Goal: Information Seeking & Learning: Understand process/instructions

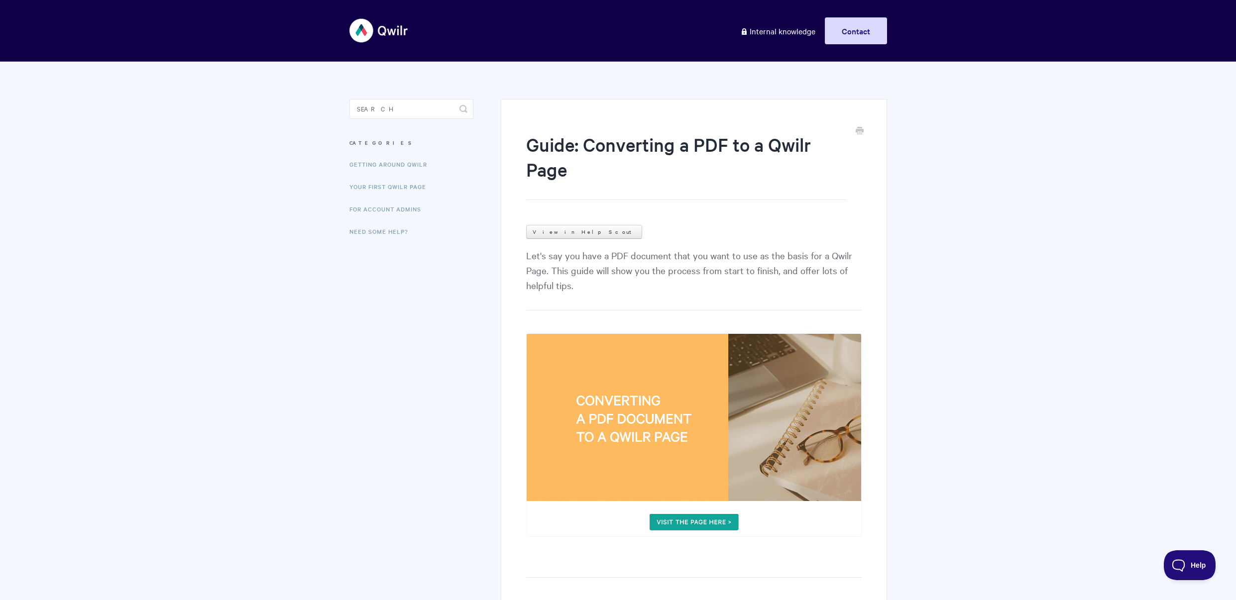
click at [697, 529] on img at bounding box center [693, 436] width 335 height 204
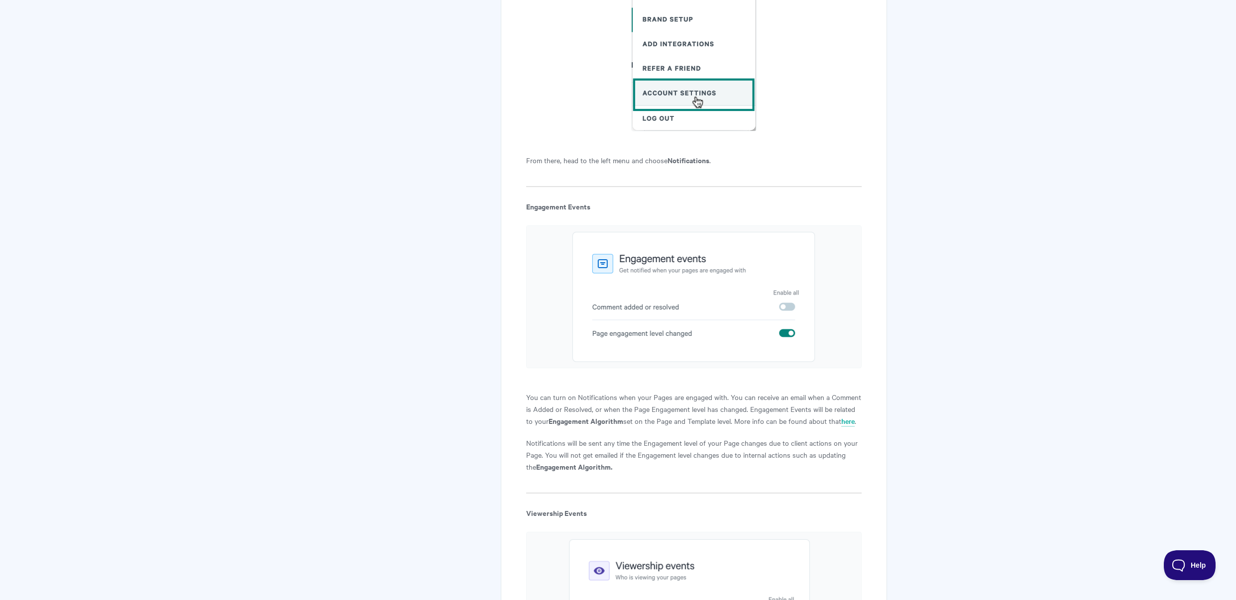
scroll to position [950, 0]
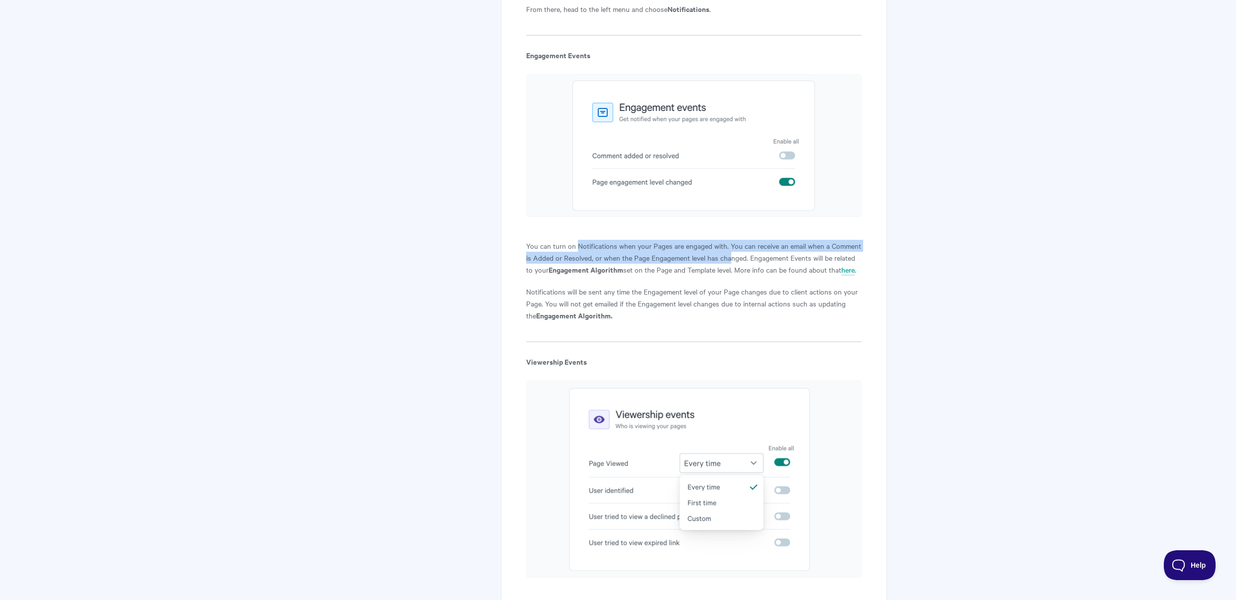
drag, startPoint x: 578, startPoint y: 248, endPoint x: 729, endPoint y: 262, distance: 152.0
click at [729, 262] on p "You can turn on Notifications when your Pages are engaged with. You can receive…" at bounding box center [693, 258] width 335 height 36
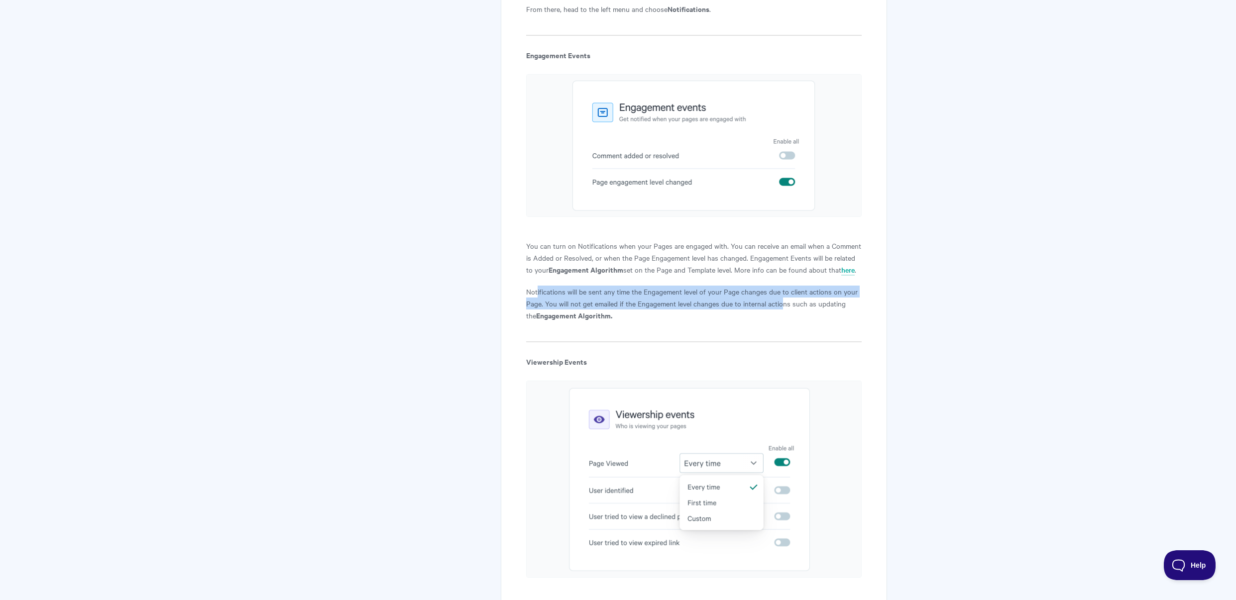
drag, startPoint x: 538, startPoint y: 291, endPoint x: 784, endPoint y: 301, distance: 246.6
click at [784, 301] on p "Notifications will be sent any time the Engagement level of your Page changes d…" at bounding box center [693, 304] width 335 height 36
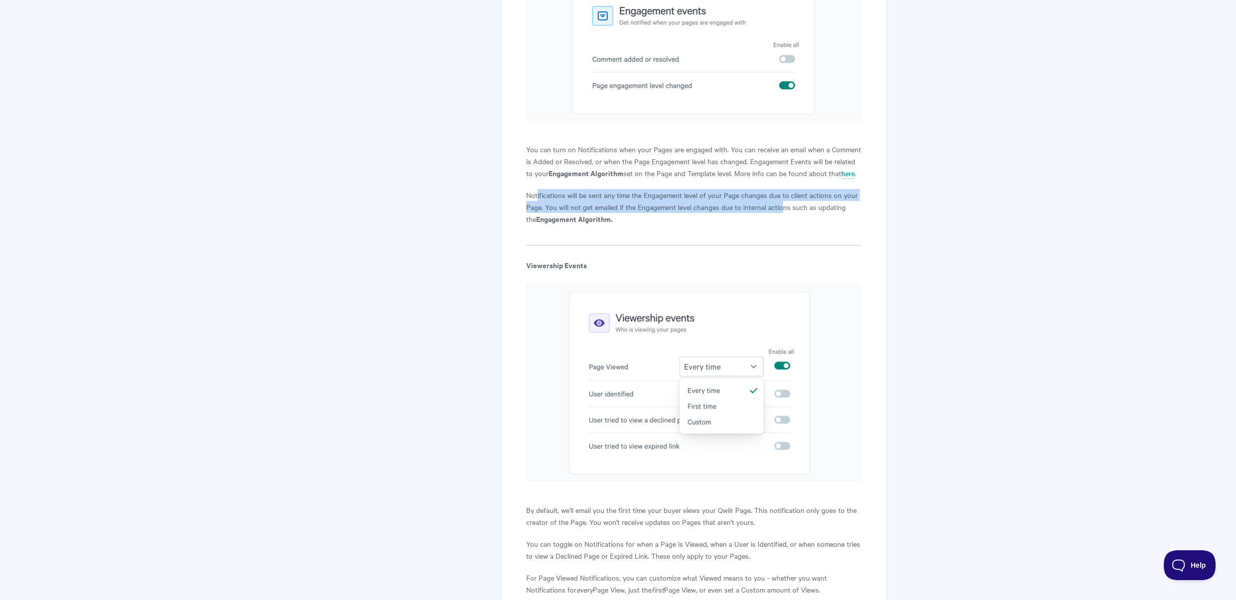
scroll to position [1316, 0]
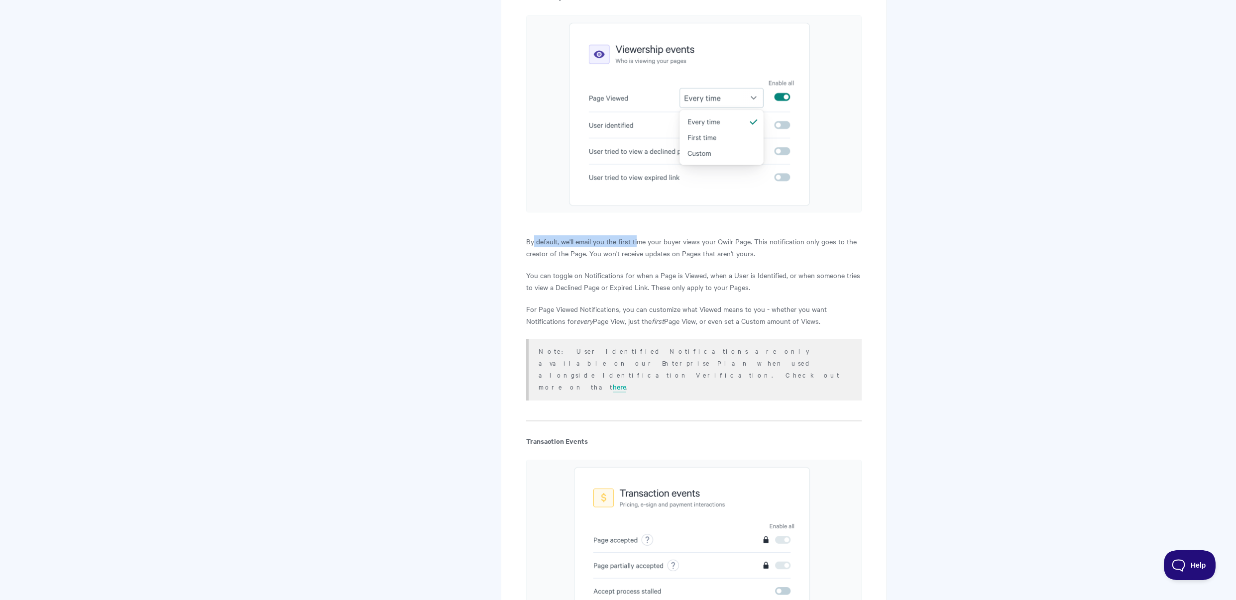
drag, startPoint x: 534, startPoint y: 240, endPoint x: 640, endPoint y: 244, distance: 105.6
click at [640, 244] on p "By default, we'll email you the first time your buyer views your Qwilr Page. Th…" at bounding box center [693, 247] width 335 height 24
click at [596, 243] on p "By default, we'll email you the first time your buyer views your Qwilr Page. Th…" at bounding box center [693, 247] width 335 height 24
drag, startPoint x: 561, startPoint y: 242, endPoint x: 769, endPoint y: 255, distance: 208.0
click at [769, 255] on p "By default, we'll email you the first time your buyer views your Qwilr Page. Th…" at bounding box center [693, 247] width 335 height 24
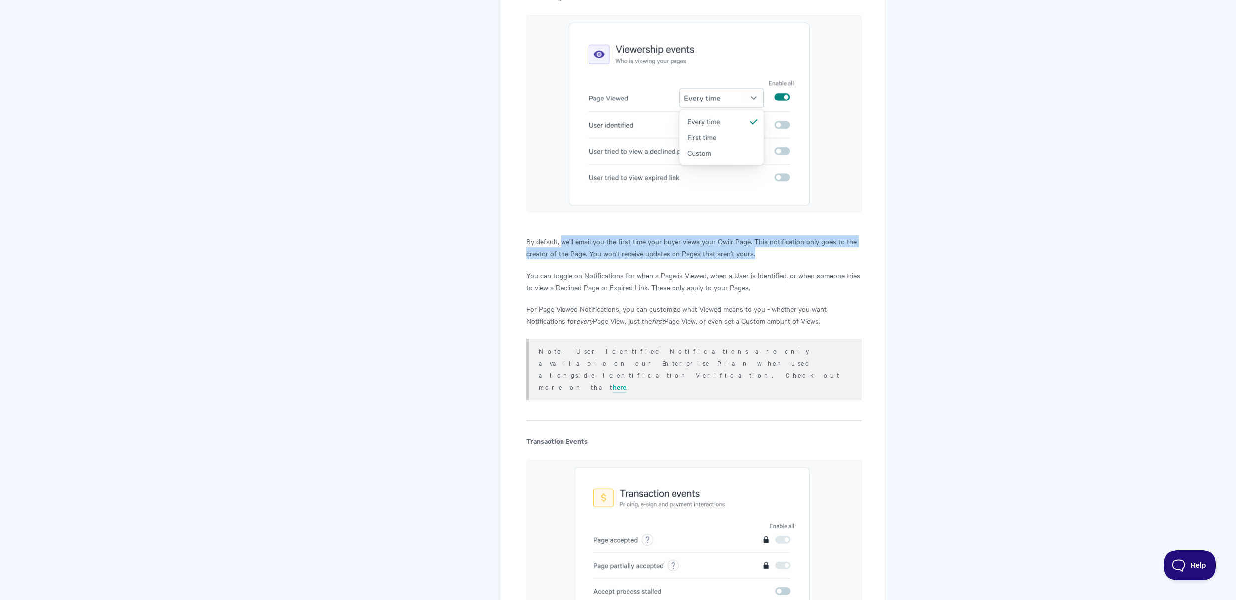
click at [769, 255] on p "By default, we'll email you the first time your buyer views your Qwilr Page. Th…" at bounding box center [693, 247] width 335 height 24
drag, startPoint x: 527, startPoint y: 240, endPoint x: 798, endPoint y: 255, distance: 270.7
click at [798, 255] on p "By default, we'll email you the first time your buyer views your Qwilr Page. Th…" at bounding box center [693, 247] width 335 height 24
click at [797, 255] on p "By default, we'll email you the first time your buyer views your Qwilr Page. Th…" at bounding box center [693, 247] width 335 height 24
drag, startPoint x: 775, startPoint y: 254, endPoint x: 512, endPoint y: 244, distance: 262.6
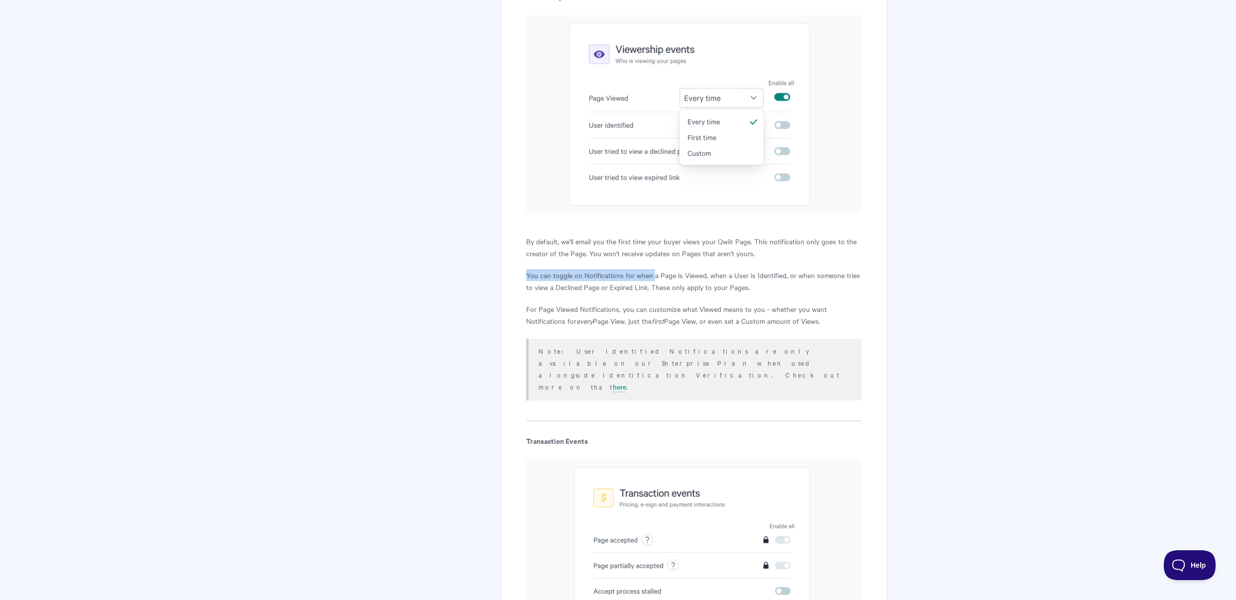
drag, startPoint x: 527, startPoint y: 273, endPoint x: 653, endPoint y: 279, distance: 126.1
click at [653, 279] on p "You can toggle on Notifications for when a Page is Viewed, when a User is Ident…" at bounding box center [693, 281] width 335 height 24
drag, startPoint x: 561, startPoint y: 308, endPoint x: 830, endPoint y: 308, distance: 269.3
click at [830, 308] on p "For Page Viewed Notifications, you can customize what Viewed means to you - whe…" at bounding box center [693, 315] width 335 height 24
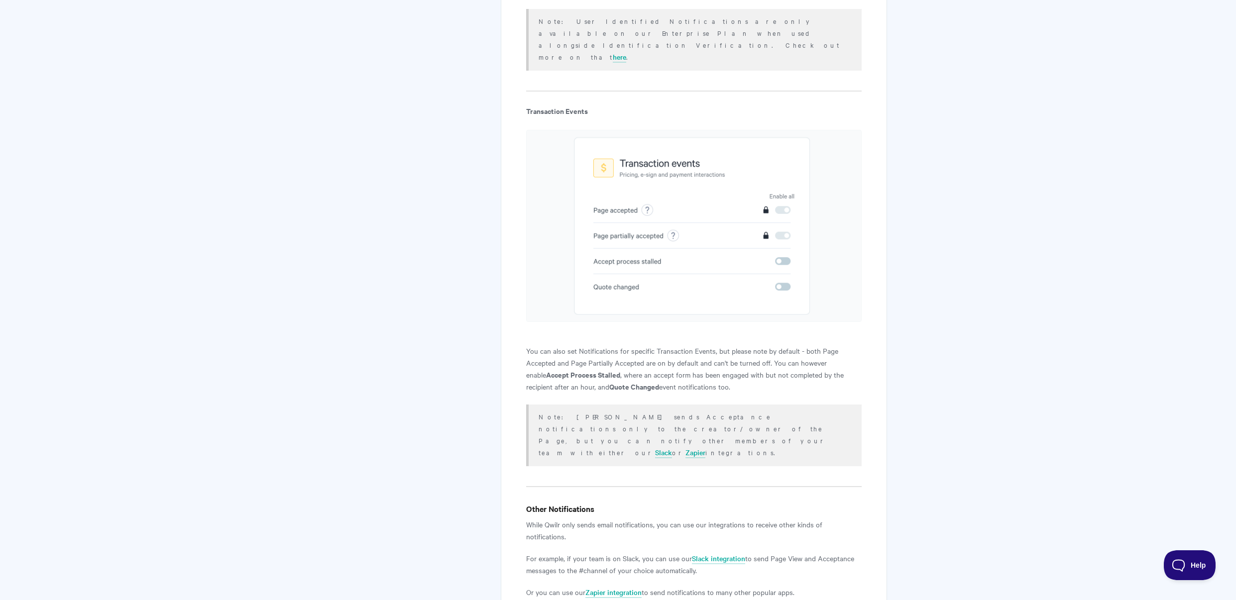
scroll to position [1758, 0]
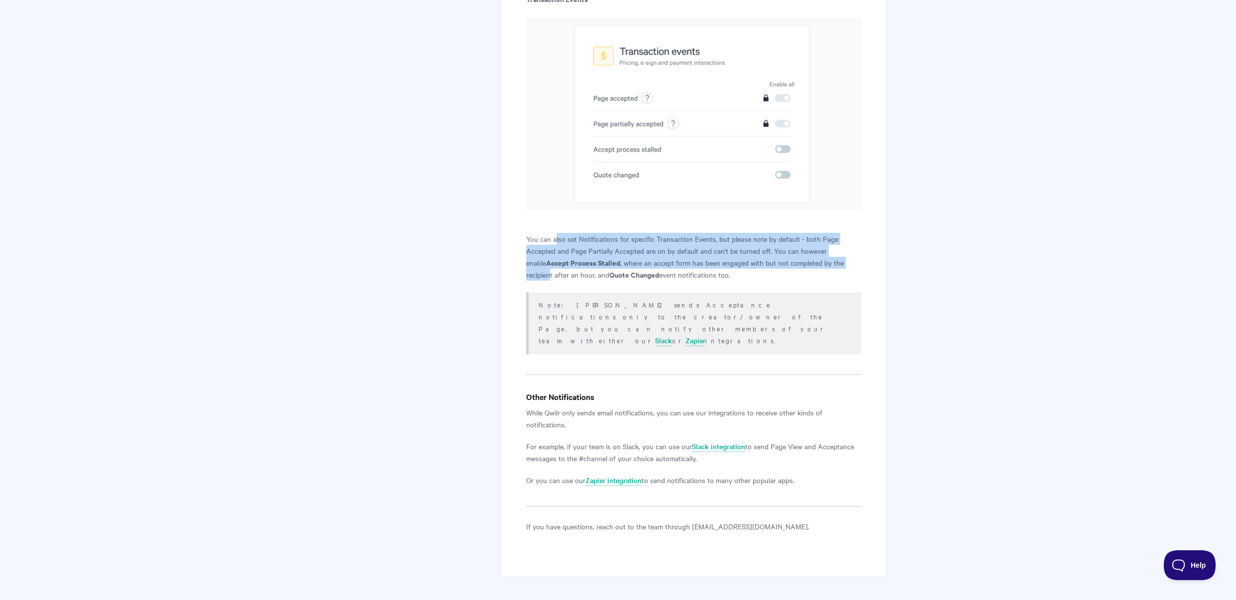
drag, startPoint x: 555, startPoint y: 214, endPoint x: 849, endPoint y: 237, distance: 295.2
click at [849, 237] on p "You can also set Notifications for specific Transaction Events, but please note…" at bounding box center [693, 257] width 335 height 48
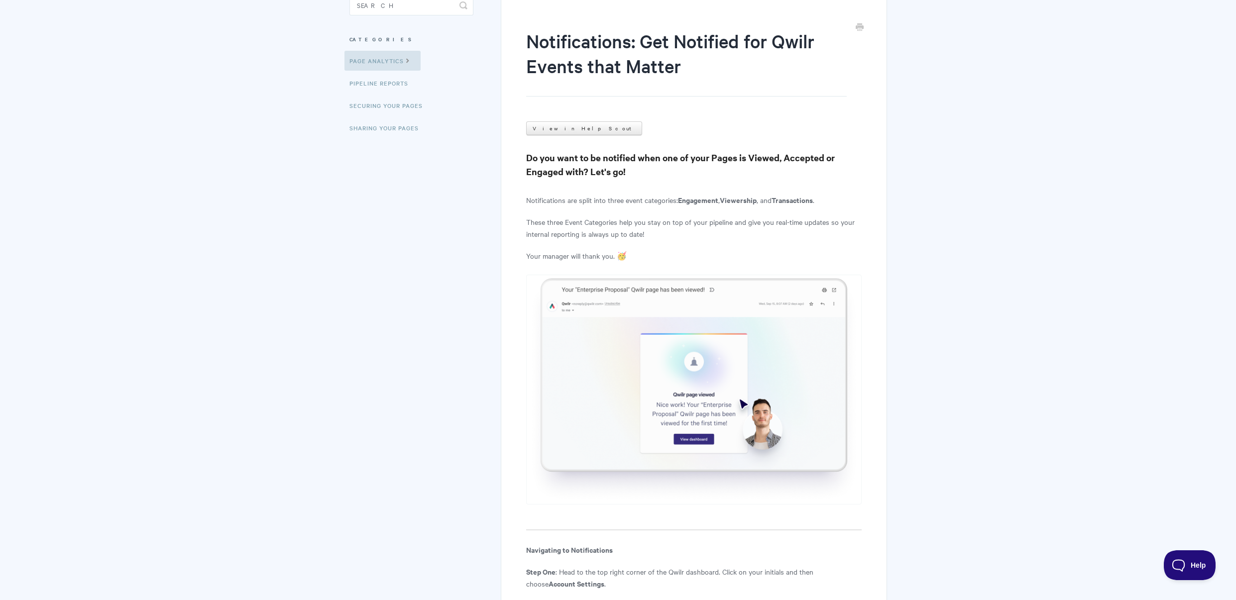
scroll to position [210, 0]
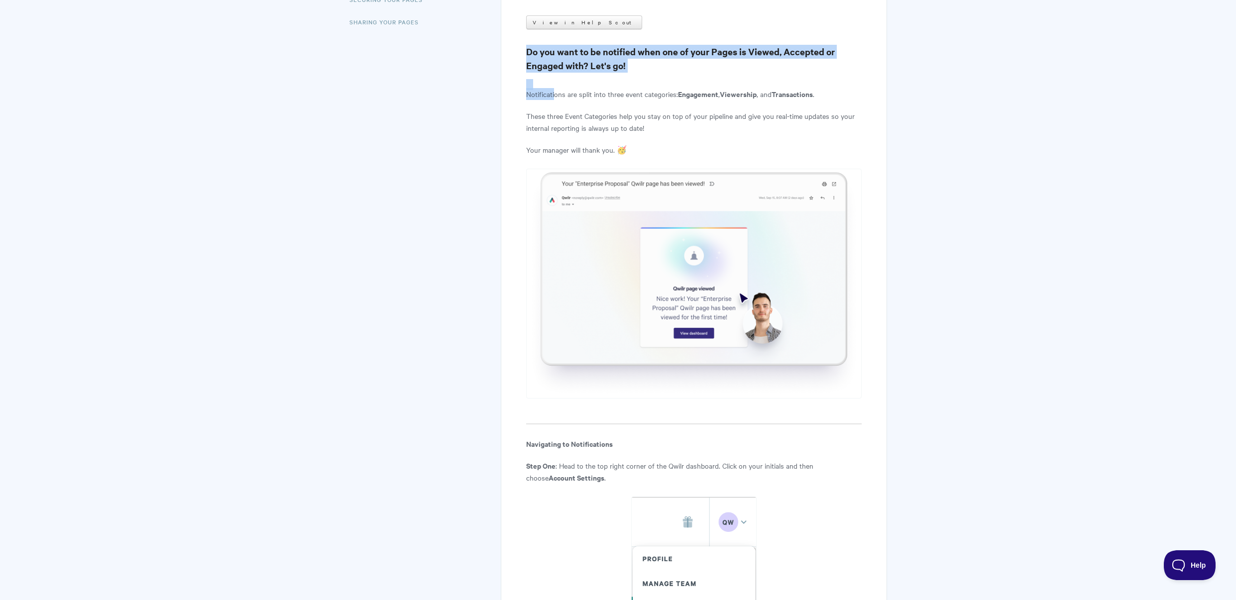
drag, startPoint x: 555, startPoint y: 97, endPoint x: 850, endPoint y: 88, distance: 295.4
click at [850, 88] on p "Notifications are split into three event categories: Engagement , Viewership , …" at bounding box center [693, 94] width 335 height 12
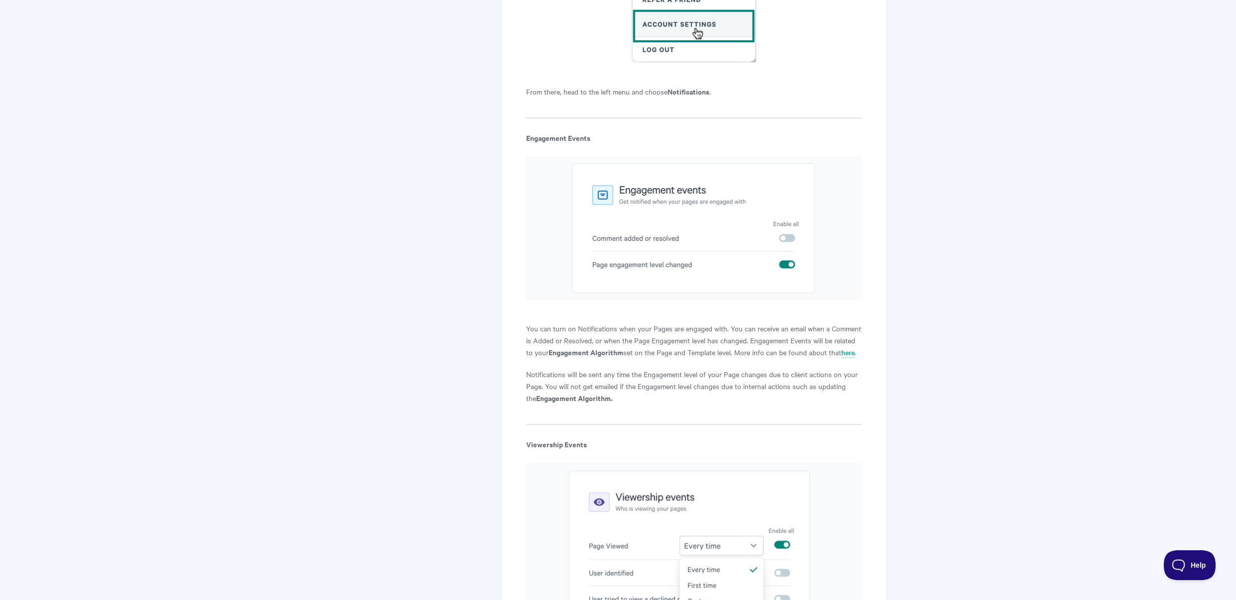
scroll to position [902, 0]
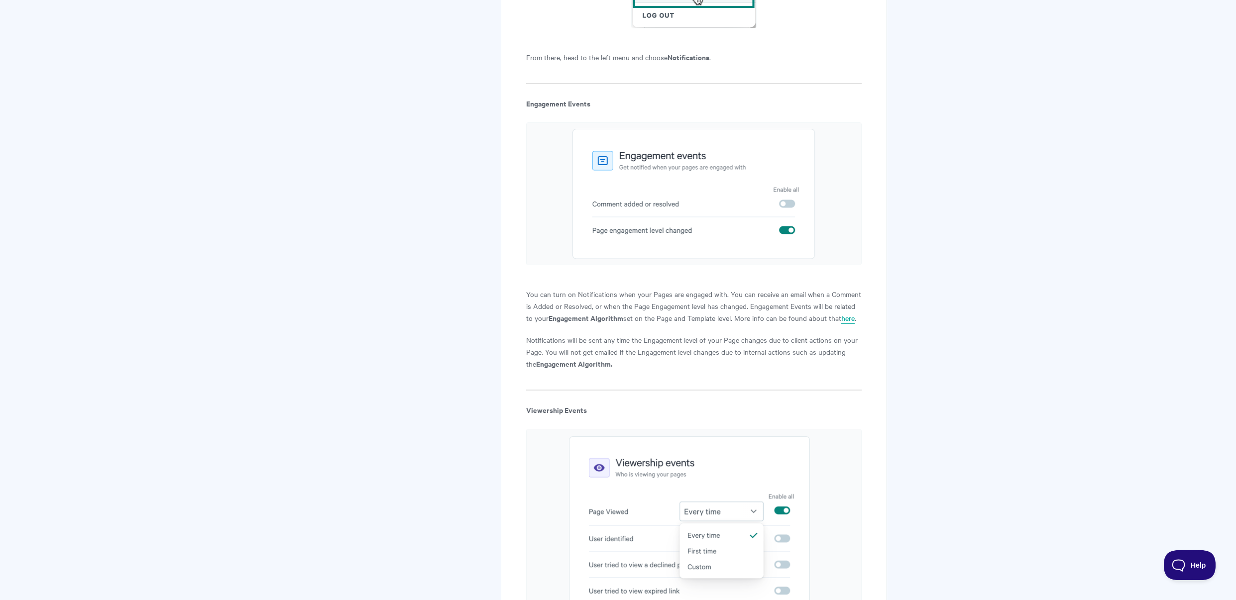
click at [853, 319] on link "here" at bounding box center [847, 318] width 13 height 11
drag, startPoint x: 527, startPoint y: 341, endPoint x: 833, endPoint y: 340, distance: 306.7
click at [833, 340] on p "Notifications will be sent any time the Engagement level of your Page changes d…" at bounding box center [693, 352] width 335 height 36
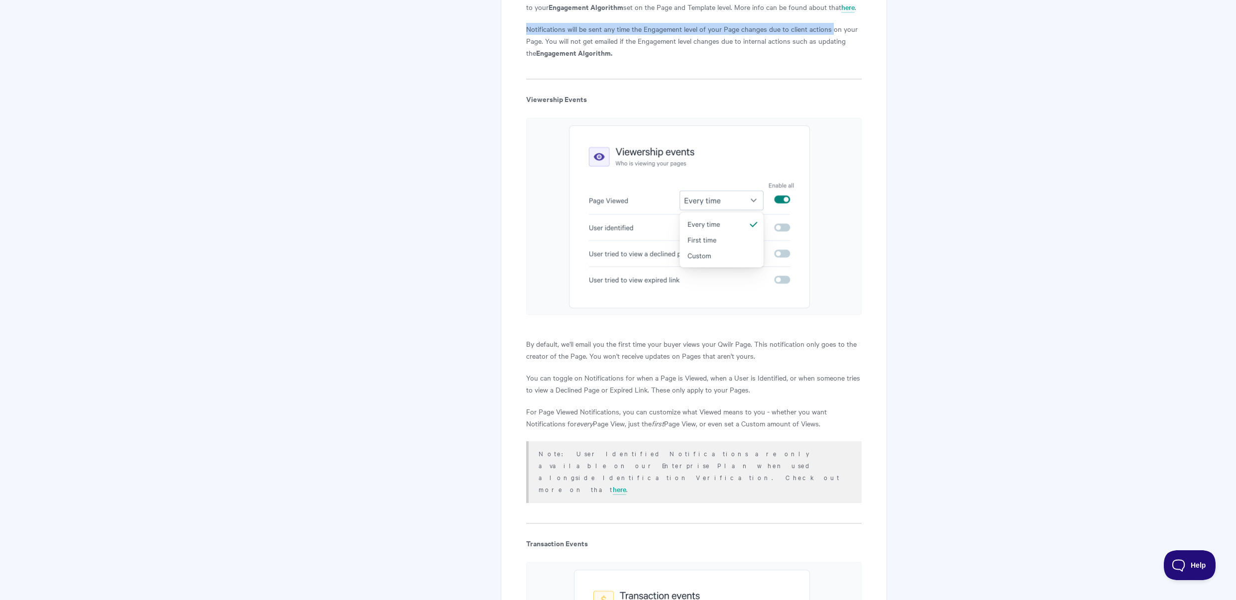
scroll to position [1215, 0]
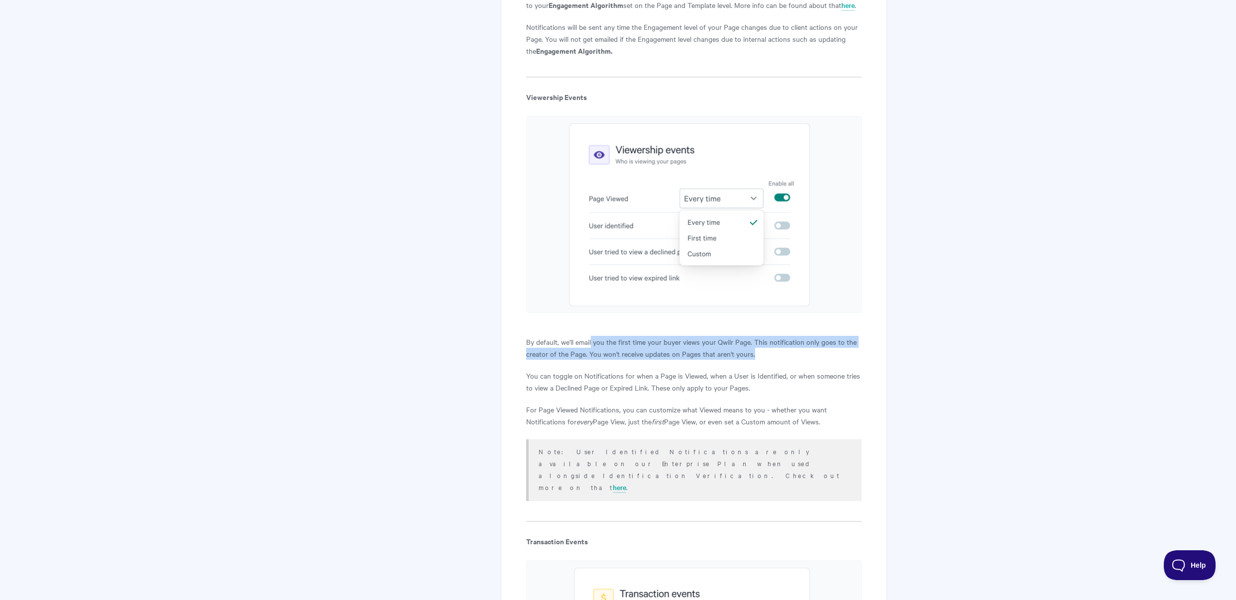
drag, startPoint x: 592, startPoint y: 345, endPoint x: 859, endPoint y: 353, distance: 267.0
click at [859, 353] on p "By default, we'll email you the first time your buyer views your Qwilr Page. Th…" at bounding box center [693, 348] width 335 height 24
drag, startPoint x: 528, startPoint y: 377, endPoint x: 644, endPoint y: 375, distance: 116.0
click at [644, 375] on p "You can toggle on Notifications for when a Page is Viewed, when a User is Ident…" at bounding box center [693, 382] width 335 height 24
drag, startPoint x: 527, startPoint y: 410, endPoint x: 837, endPoint y: 417, distance: 310.2
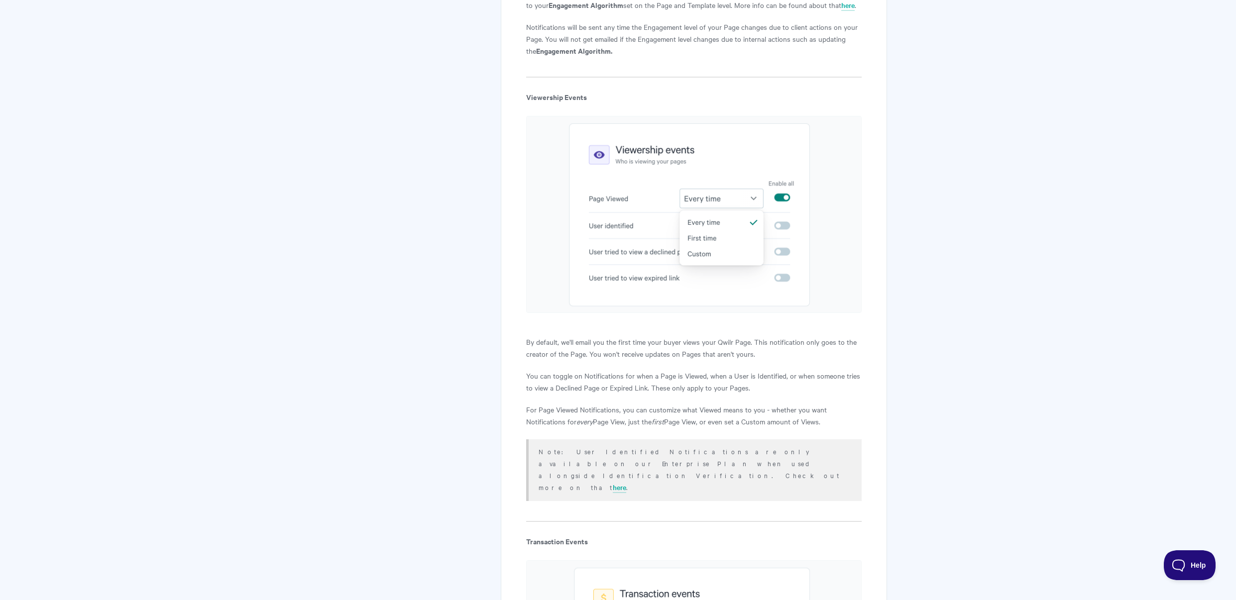
click at [837, 417] on p "For Page Viewed Notifications, you can customize what Viewed means to you - whe…" at bounding box center [693, 416] width 335 height 24
click at [836, 417] on p "For Page Viewed Notifications, you can customize what Viewed means to you - whe…" at bounding box center [693, 416] width 335 height 24
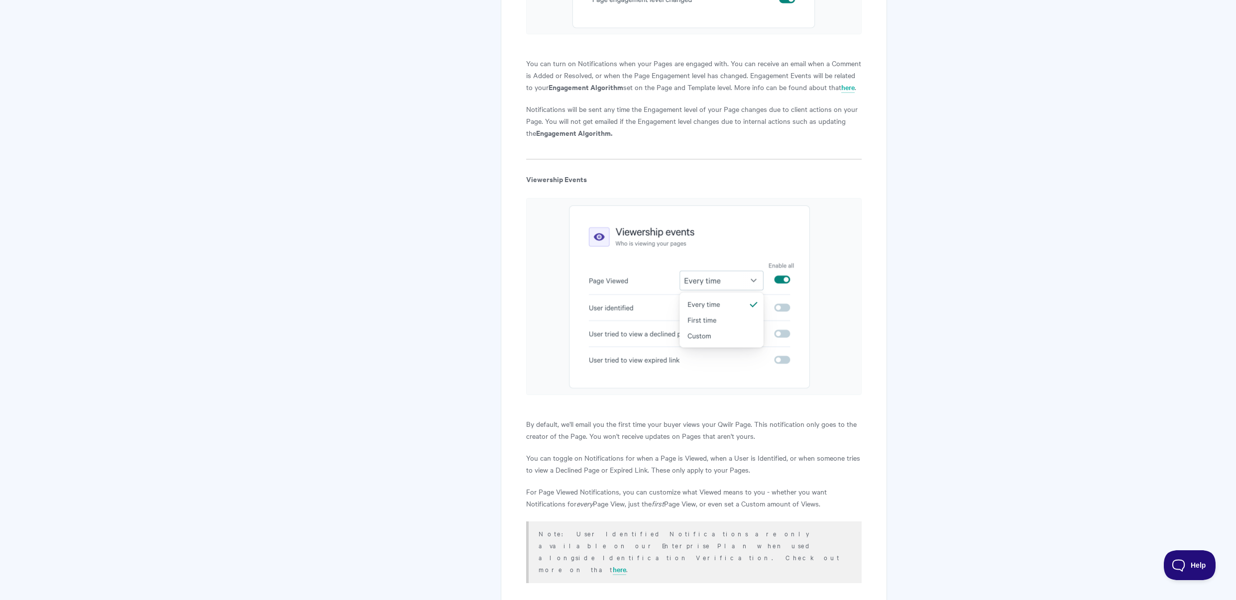
scroll to position [1153, 0]
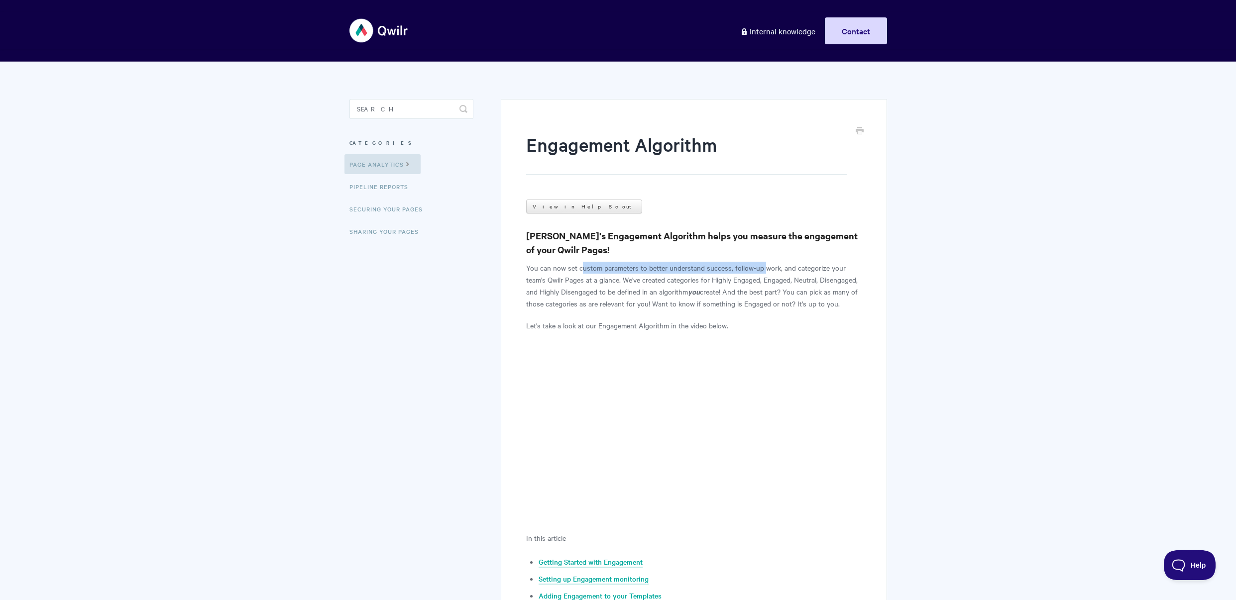
drag, startPoint x: 581, startPoint y: 270, endPoint x: 765, endPoint y: 269, distance: 184.2
click at [765, 269] on p "You can now set custom parameters to better understand success, follow-up work,…" at bounding box center [693, 286] width 335 height 48
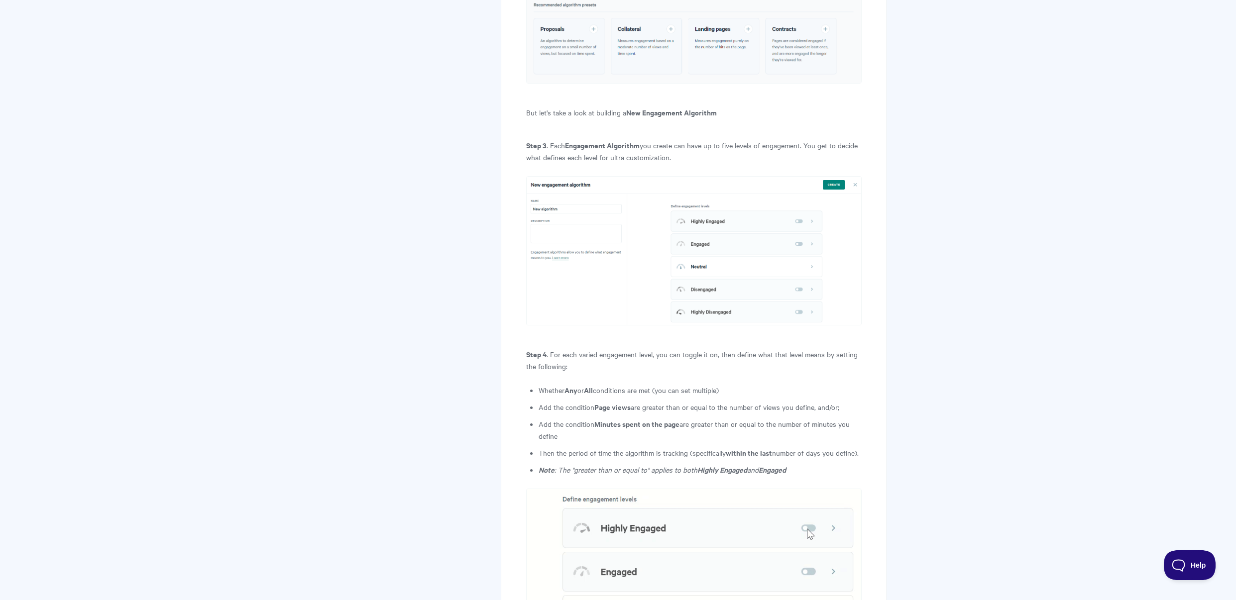
scroll to position [1077, 0]
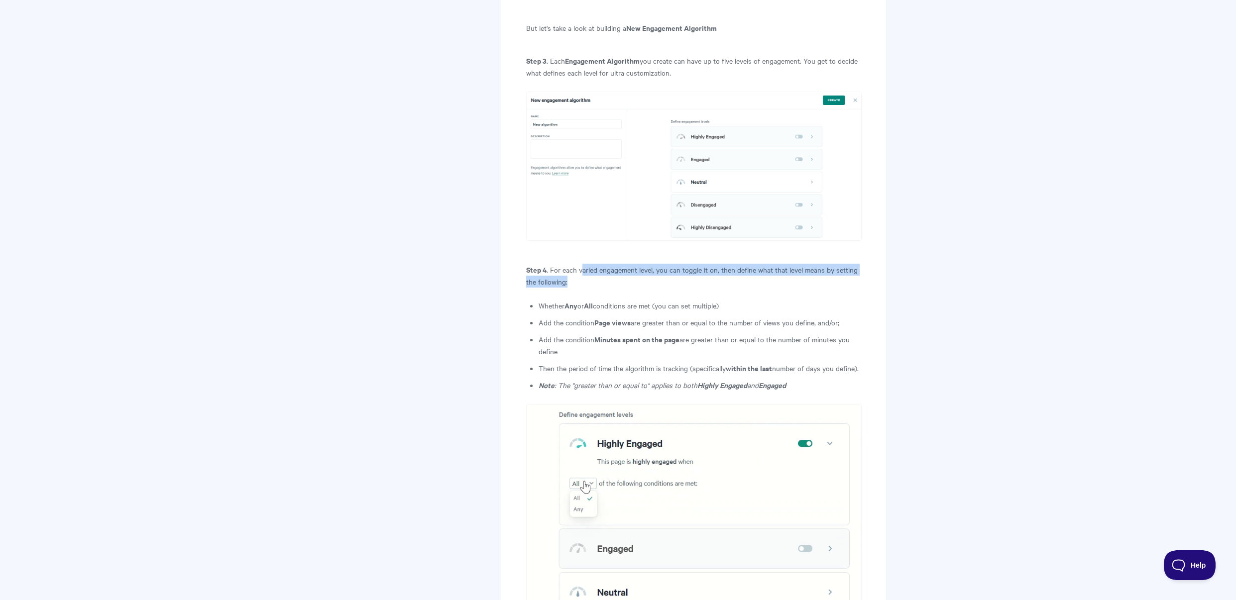
drag, startPoint x: 582, startPoint y: 272, endPoint x: 764, endPoint y: 277, distance: 182.3
click at [764, 277] on p "Step 4 . For each varied engagement level, you can toggle it on, then define wh…" at bounding box center [693, 276] width 335 height 24
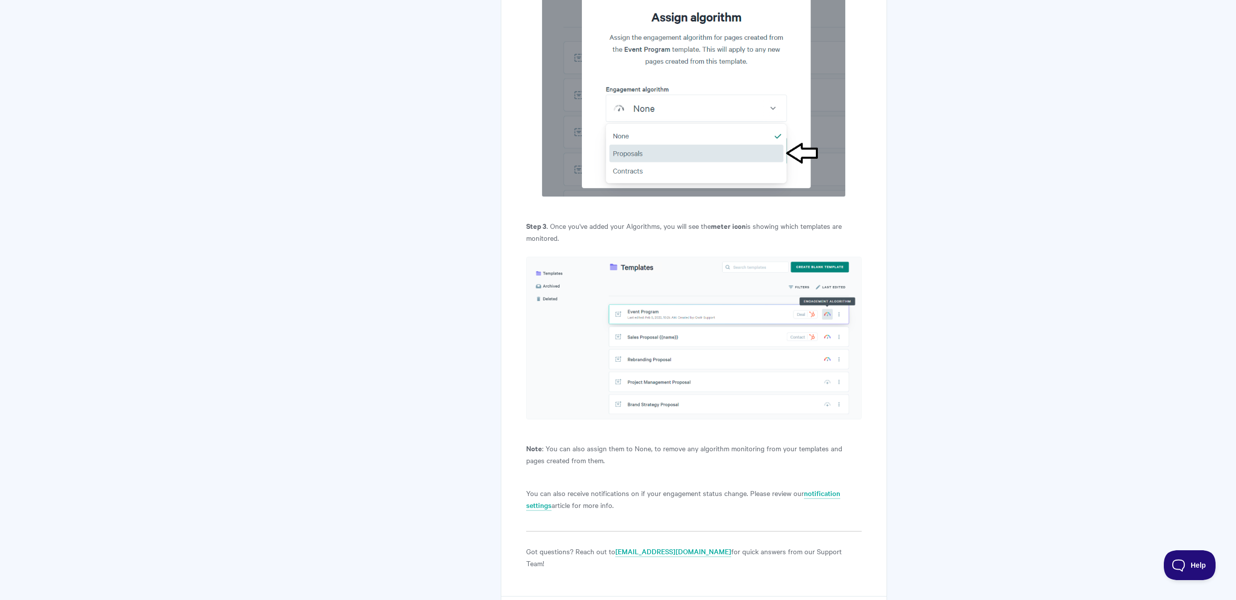
scroll to position [4143, 0]
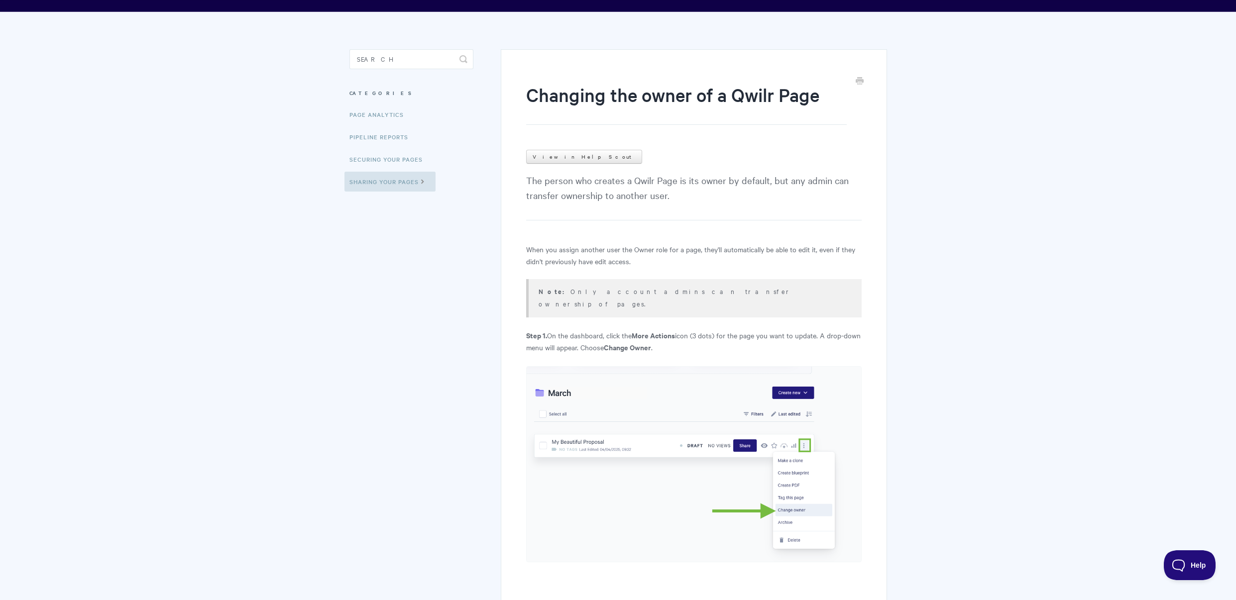
scroll to position [62, 0]
